Goal: Download file/media

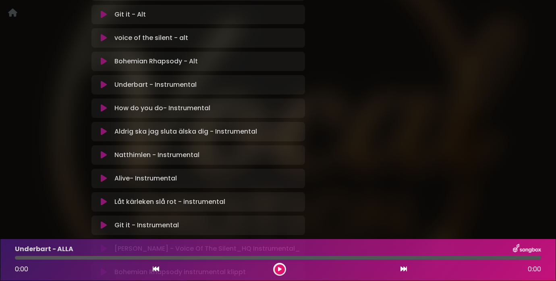
scroll to position [1004, 0]
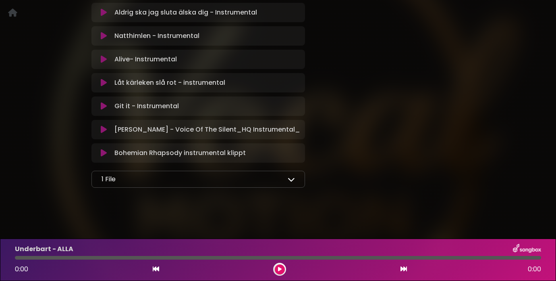
click at [290, 180] on icon at bounding box center [291, 178] width 7 height 7
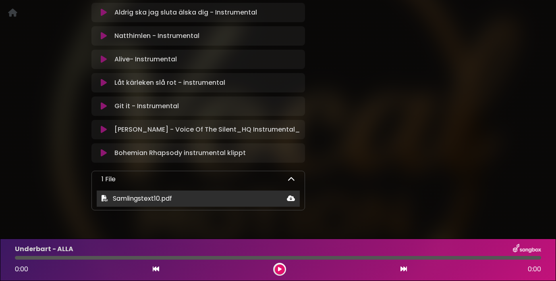
click at [165, 198] on span "Samlingstext10.pdf" at bounding box center [142, 197] width 59 height 9
click at [293, 197] on icon at bounding box center [291, 198] width 8 height 6
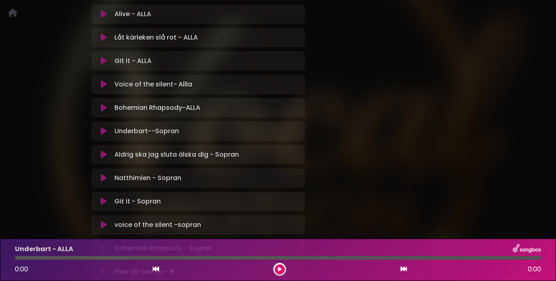
scroll to position [0, 0]
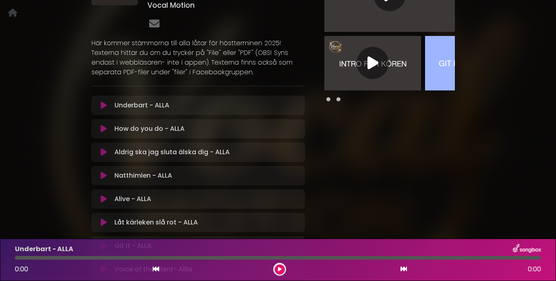
scroll to position [94, 0]
